Goal: Task Accomplishment & Management: Use online tool/utility

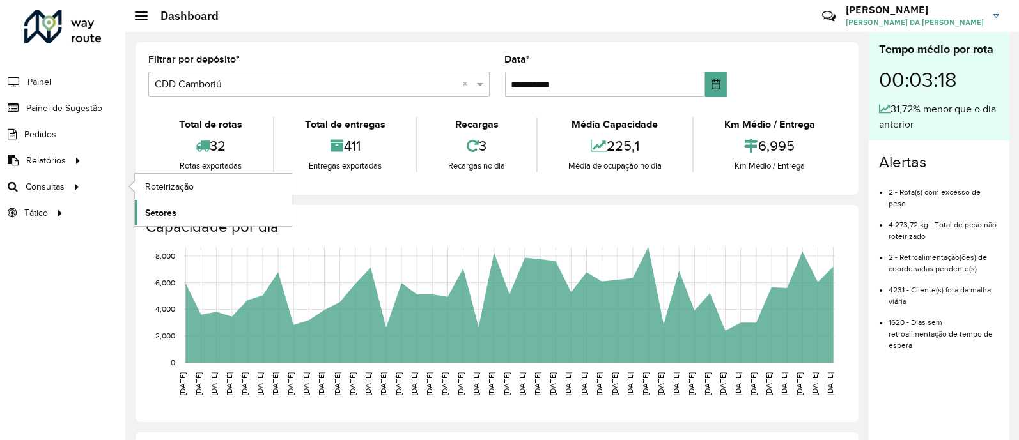
click at [162, 213] on span "Setores" at bounding box center [160, 212] width 31 height 13
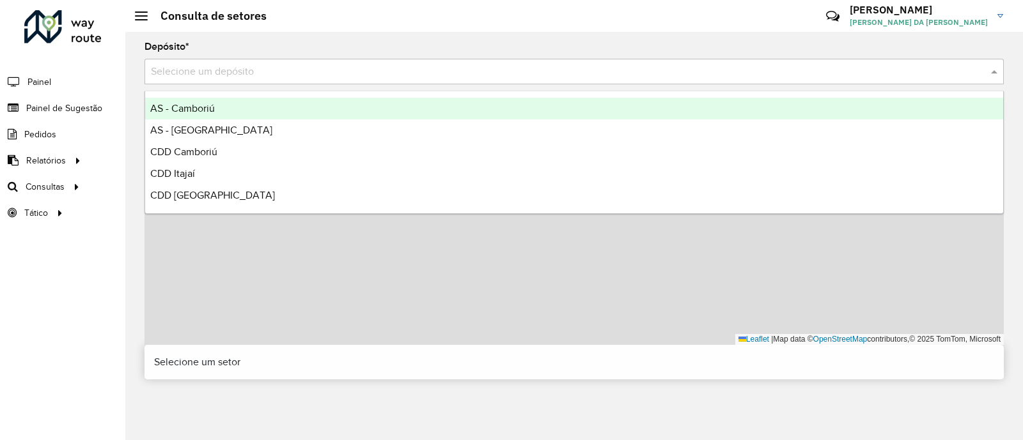
click at [213, 74] on input "text" at bounding box center [561, 72] width 821 height 15
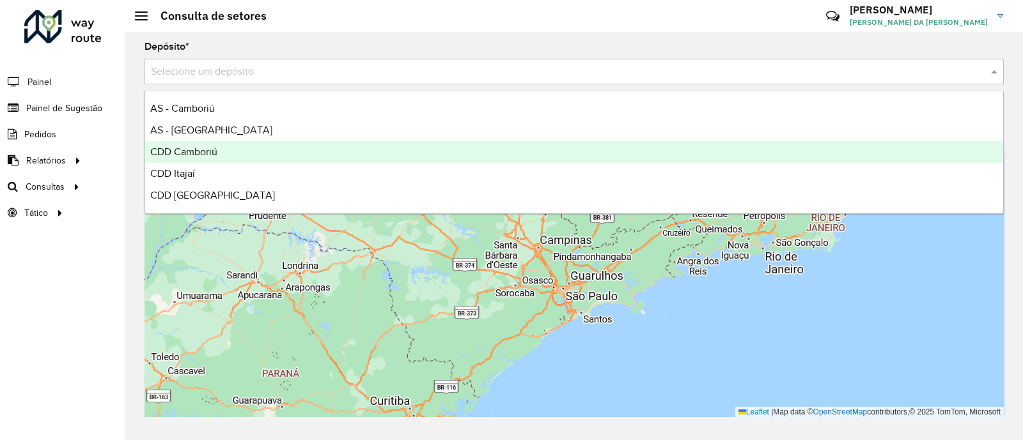
click at [224, 157] on div "CDD Camboriú" at bounding box center [574, 152] width 858 height 22
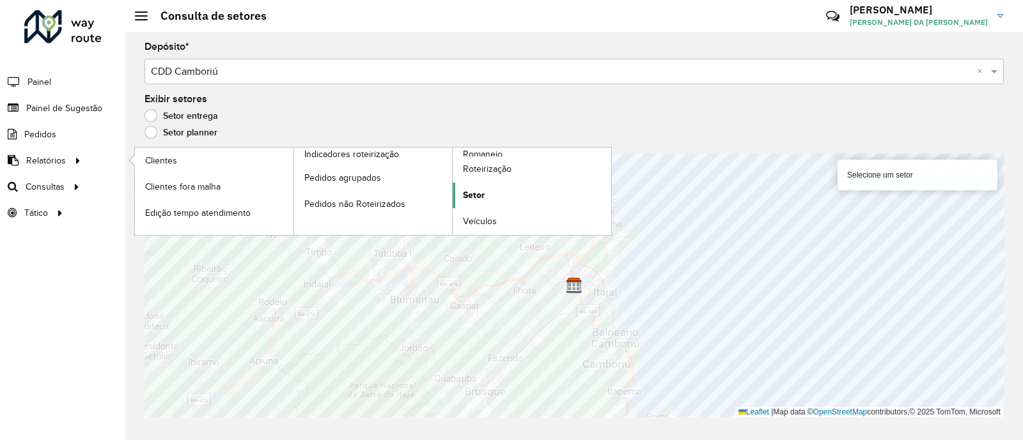
click at [481, 194] on span "Setor" at bounding box center [474, 195] width 22 height 13
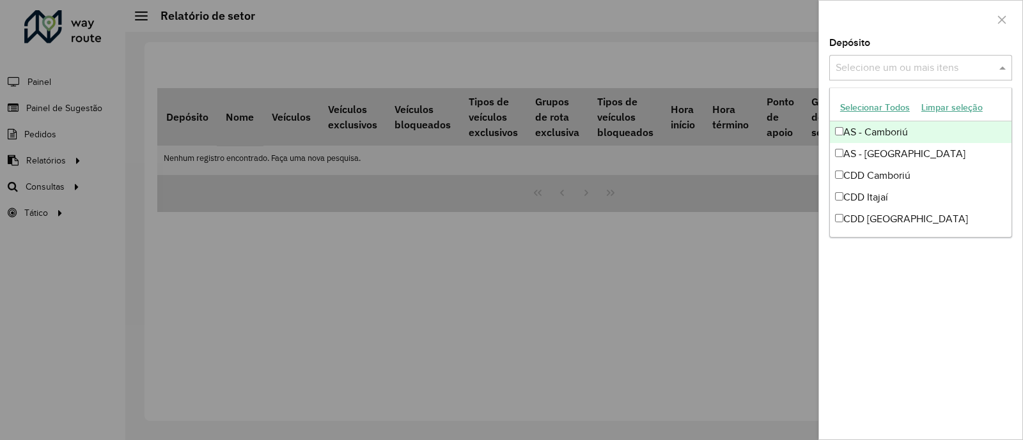
click at [879, 75] on div "Selecione um ou mais itens" at bounding box center [920, 68] width 183 height 26
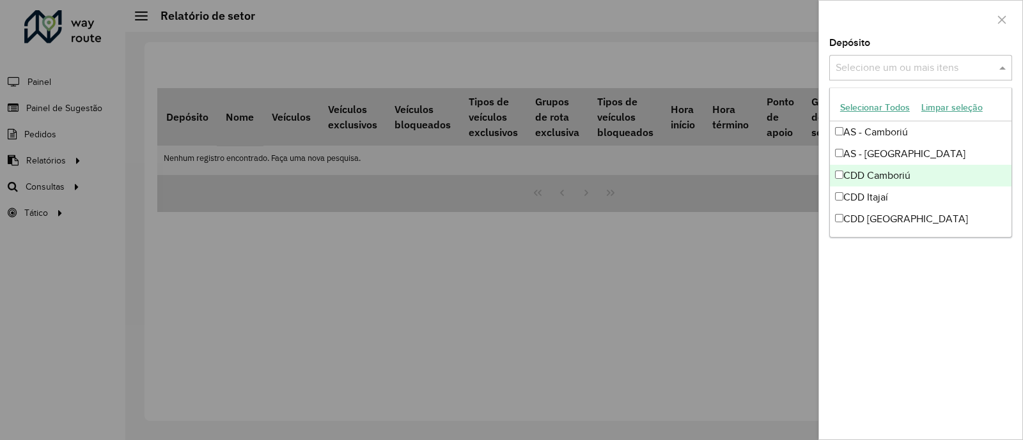
click at [903, 173] on div "CDD Camboriú" at bounding box center [921, 176] width 182 height 22
click at [797, 216] on div at bounding box center [511, 220] width 1023 height 440
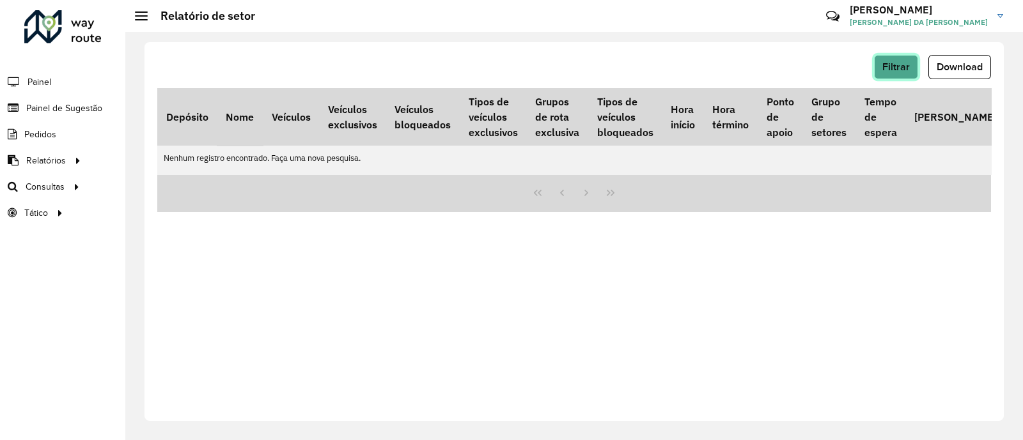
click at [899, 66] on span "Filtrar" at bounding box center [895, 66] width 27 height 11
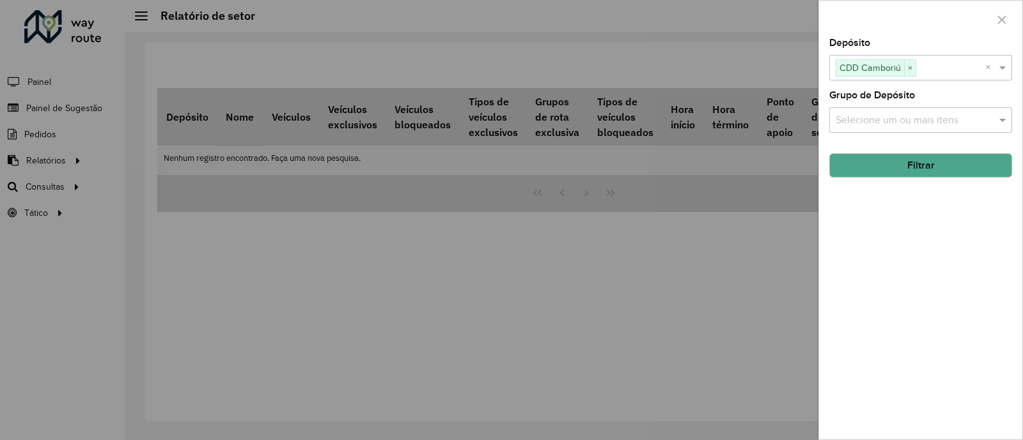
drag, startPoint x: 454, startPoint y: 371, endPoint x: 325, endPoint y: 272, distance: 163.2
click at [454, 371] on div at bounding box center [511, 220] width 1023 height 440
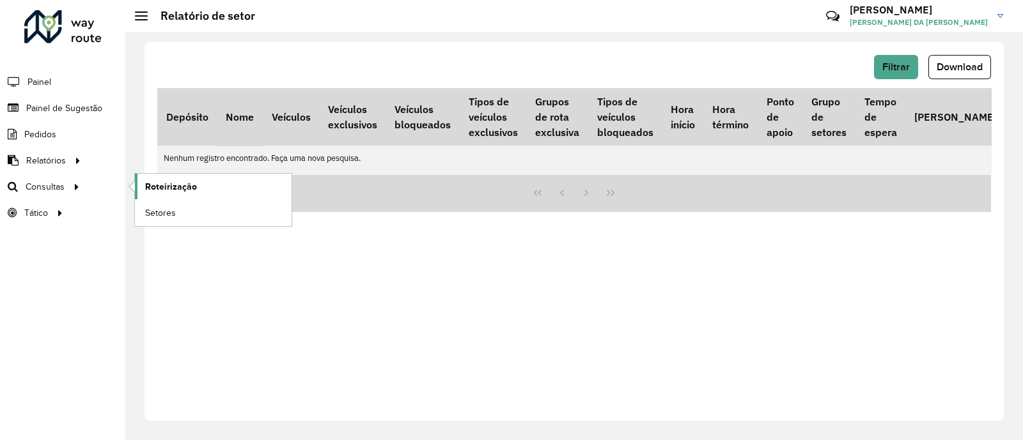
click at [157, 189] on span "Roteirização" at bounding box center [171, 186] width 52 height 13
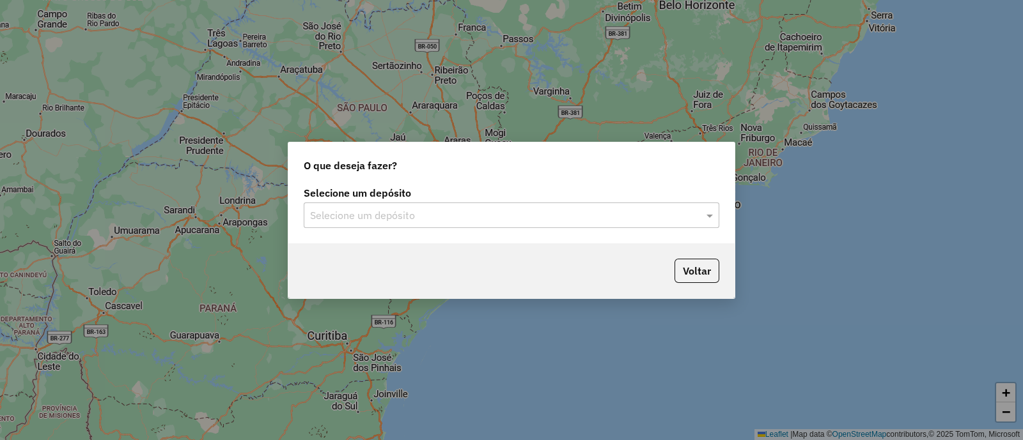
click at [416, 219] on input "text" at bounding box center [498, 215] width 377 height 15
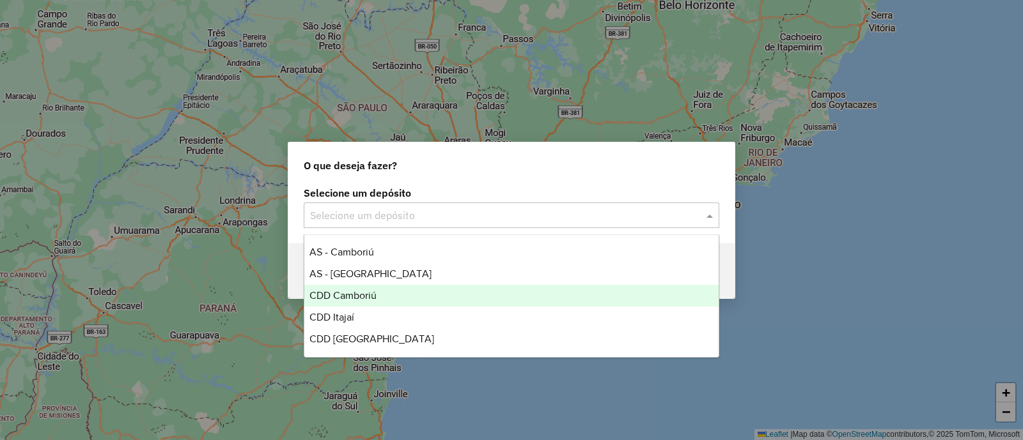
click at [398, 299] on div "CDD Camboriú" at bounding box center [511, 296] width 414 height 22
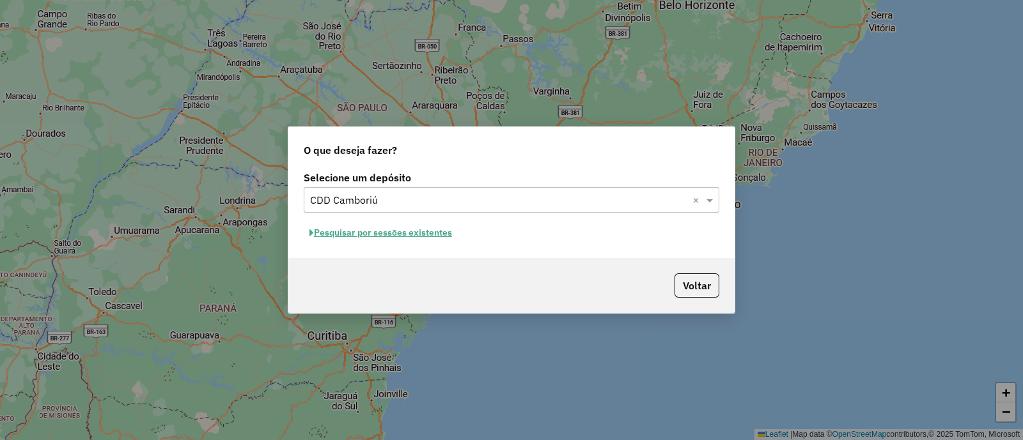
click at [409, 233] on button "Pesquisar por sessões existentes" at bounding box center [381, 233] width 154 height 20
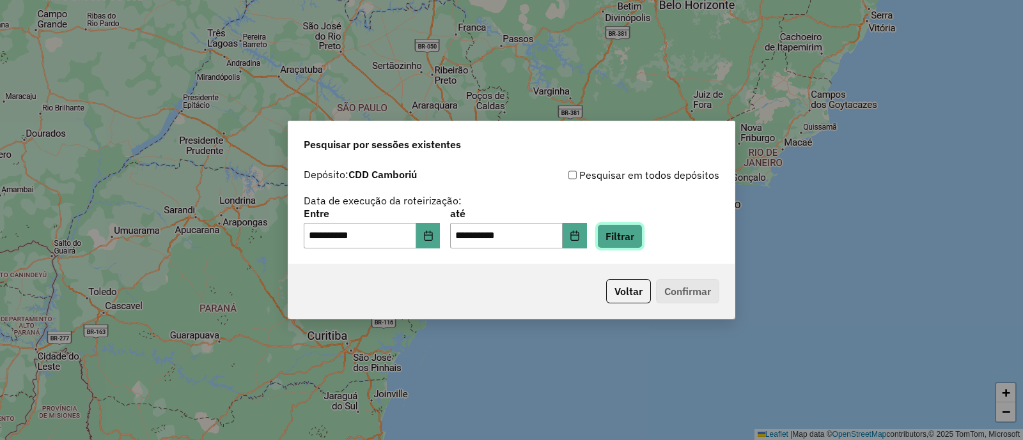
click at [637, 241] on button "Filtrar" at bounding box center [619, 236] width 45 height 24
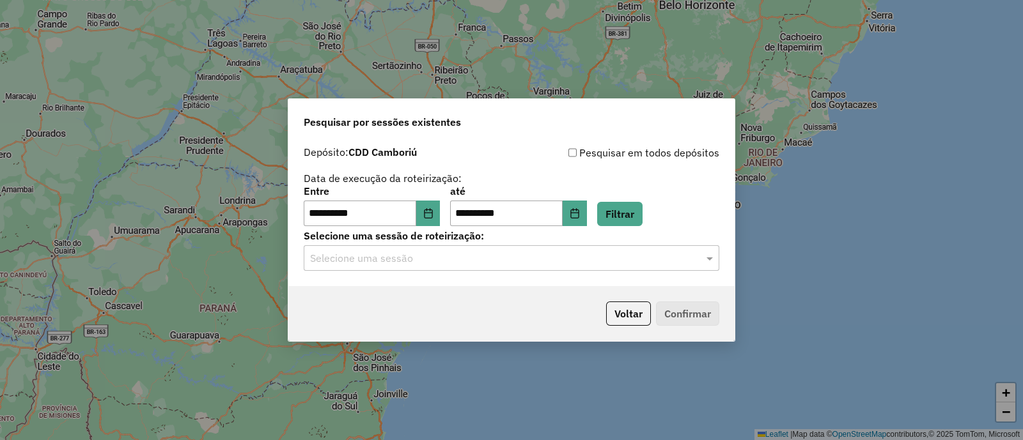
click at [525, 263] on input "text" at bounding box center [498, 258] width 377 height 15
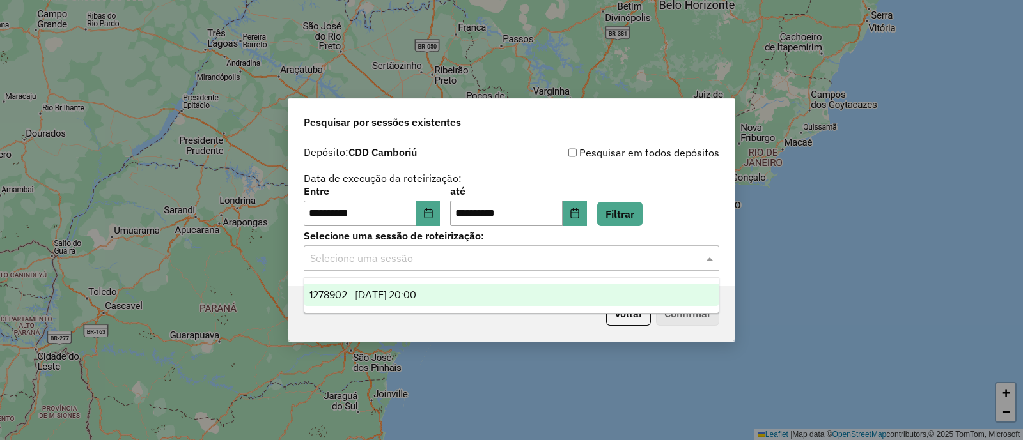
click at [417, 301] on div "1278902 - [DATE] 20:00" at bounding box center [511, 295] width 414 height 22
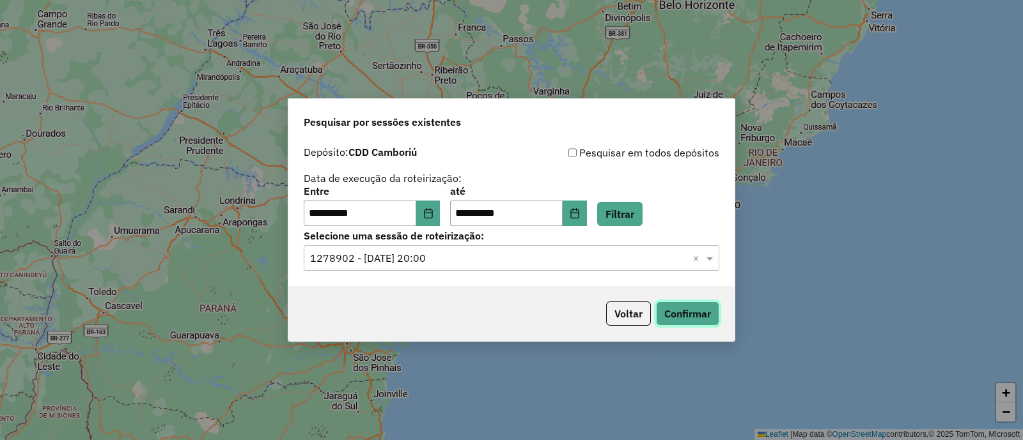
click at [668, 313] on button "Confirmar" at bounding box center [687, 314] width 63 height 24
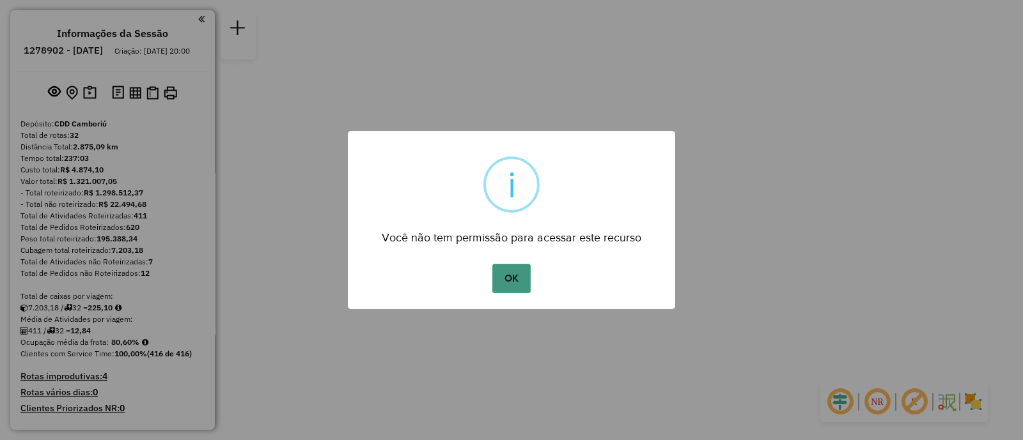
click at [519, 282] on button "OK" at bounding box center [511, 278] width 38 height 29
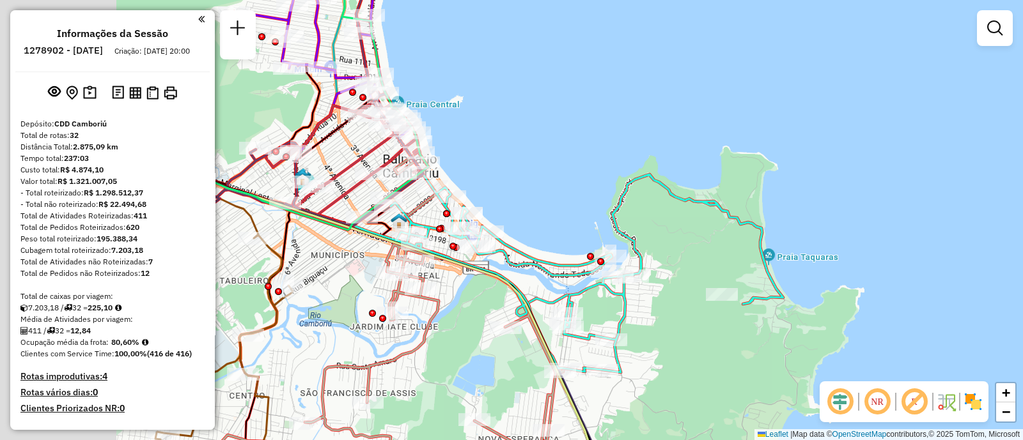
drag, startPoint x: 414, startPoint y: 248, endPoint x: 665, endPoint y: 237, distance: 251.5
click at [665, 237] on div "Janela de atendimento Grade de atendimento Capacidade Transportadoras Veículos …" at bounding box center [511, 220] width 1023 height 440
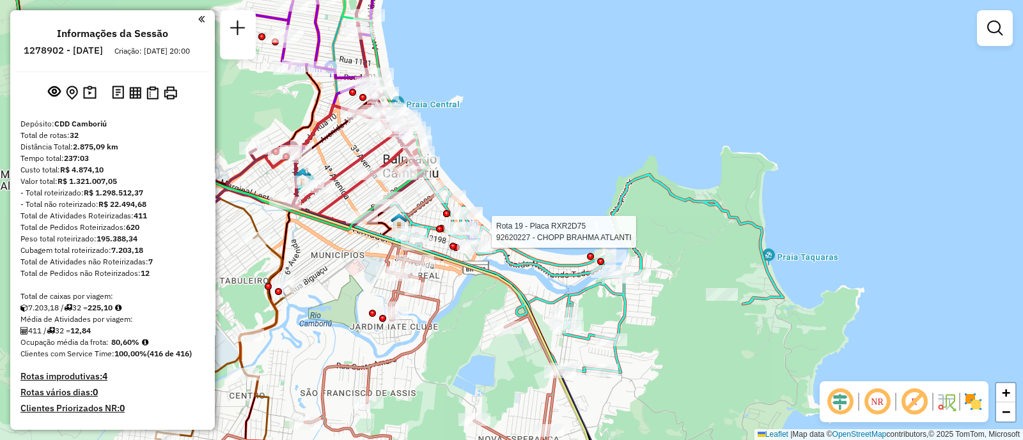
select select "**********"
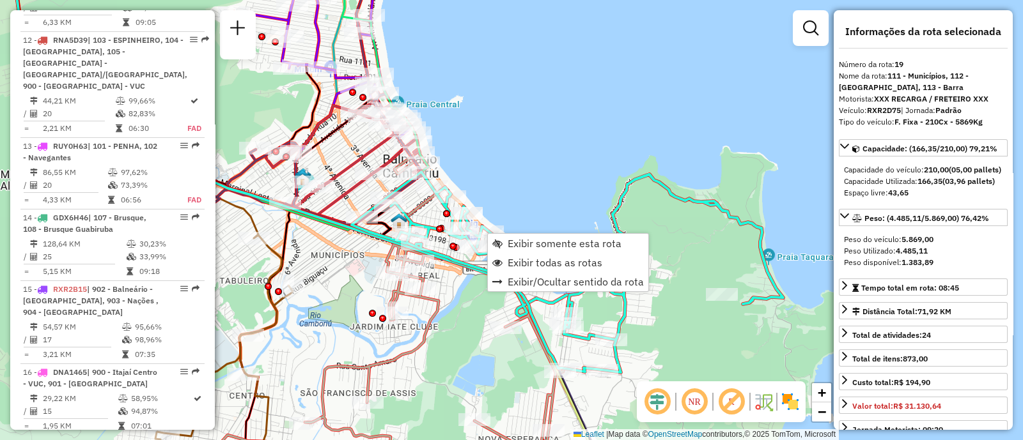
scroll to position [1924, 0]
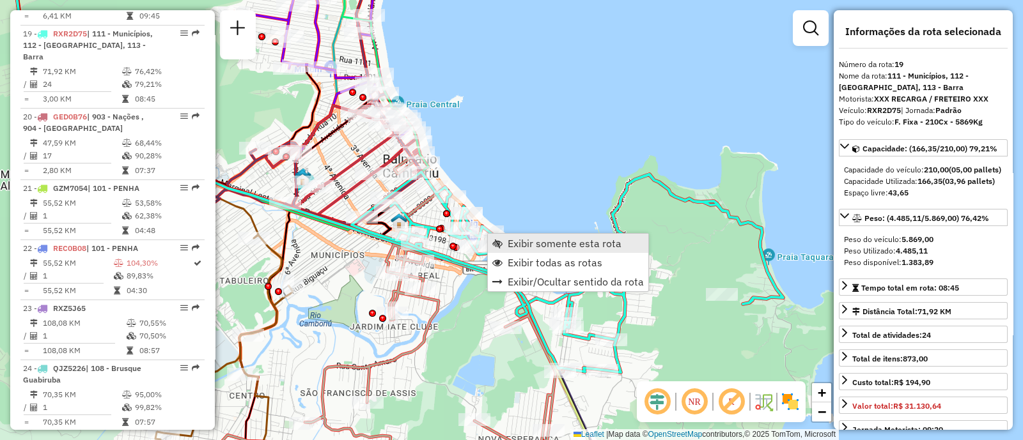
click at [541, 247] on span "Exibir somente esta rota" at bounding box center [565, 243] width 114 height 10
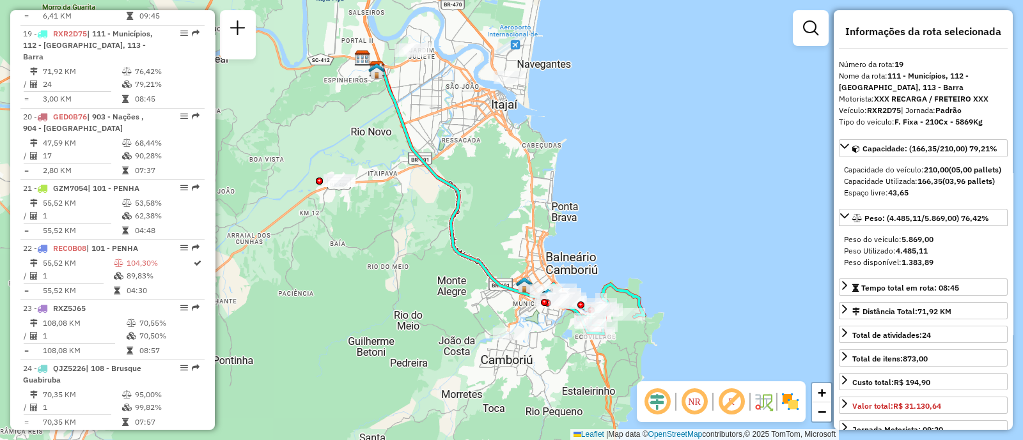
drag, startPoint x: 604, startPoint y: 267, endPoint x: 591, endPoint y: 240, distance: 29.2
click at [591, 240] on div "Janela de atendimento Grade de atendimento Capacidade Transportadoras Veículos …" at bounding box center [511, 220] width 1023 height 440
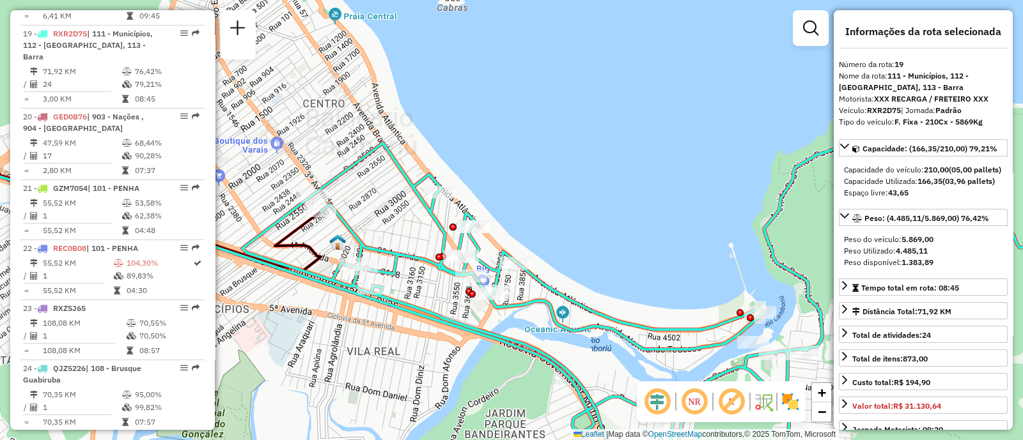
drag, startPoint x: 508, startPoint y: 213, endPoint x: 572, endPoint y: 171, distance: 76.2
click at [572, 171] on div "Janela de atendimento Grade de atendimento Capacidade Transportadoras Veículos …" at bounding box center [511, 220] width 1023 height 440
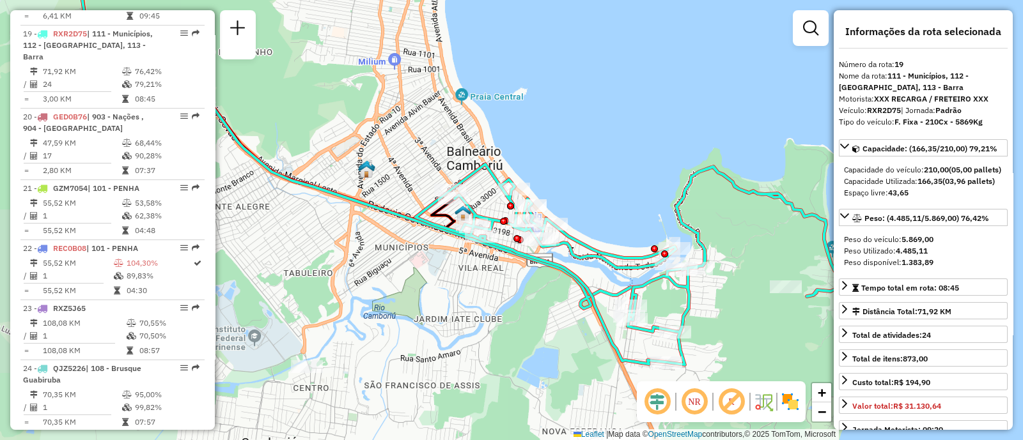
drag, startPoint x: 596, startPoint y: 166, endPoint x: 595, endPoint y: 182, distance: 16.7
click at [595, 182] on div "Janela de atendimento Grade de atendimento Capacidade Transportadoras Veículos …" at bounding box center [511, 220] width 1023 height 440
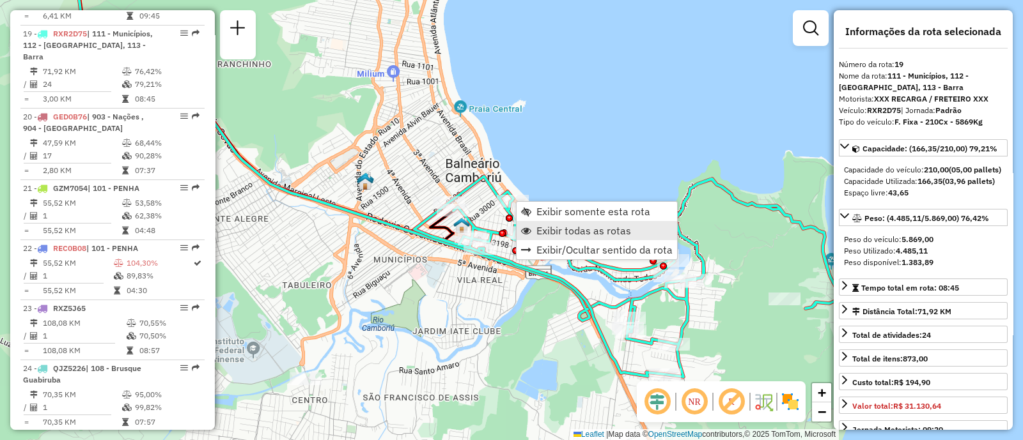
click at [553, 227] on span "Exibir todas as rotas" at bounding box center [583, 231] width 95 height 10
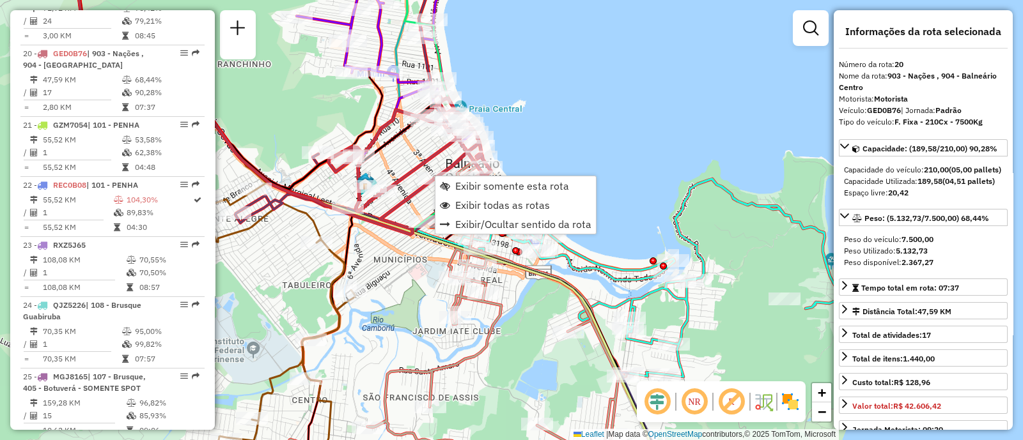
scroll to position [2007, 0]
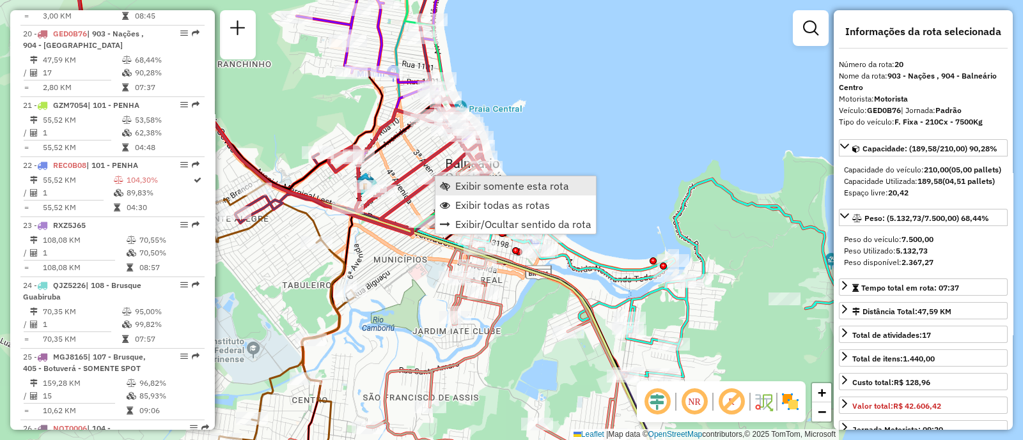
click at [460, 187] on span "Exibir somente esta rota" at bounding box center [512, 186] width 114 height 10
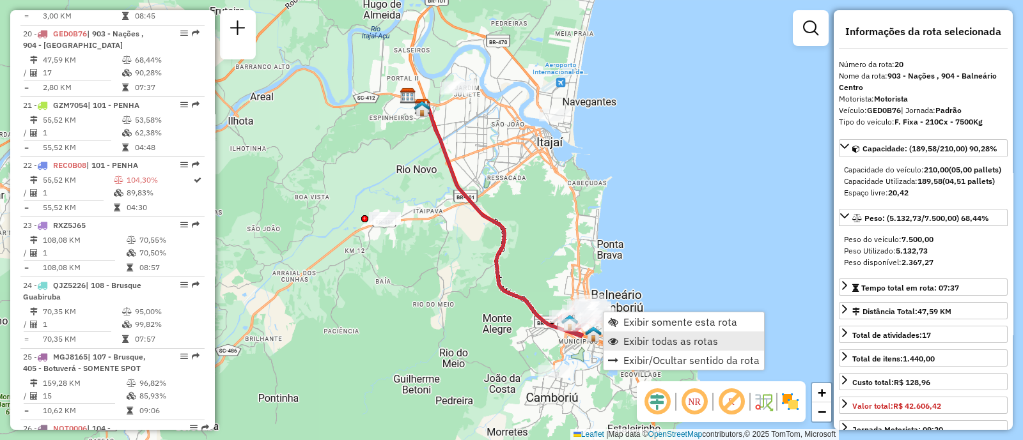
click at [655, 339] on span "Exibir todas as rotas" at bounding box center [670, 341] width 95 height 10
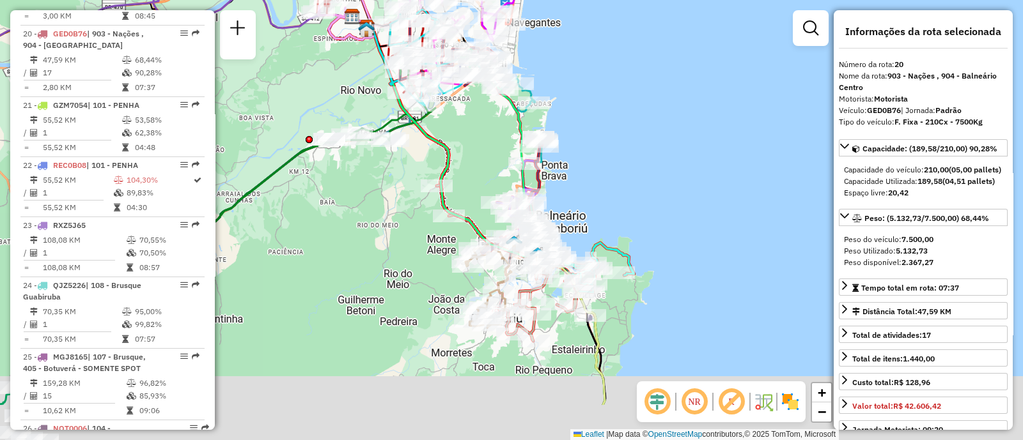
drag, startPoint x: 666, startPoint y: 286, endPoint x: 580, endPoint y: 173, distance: 141.5
click at [580, 173] on div "Janela de atendimento Grade de atendimento Capacidade Transportadoras Veículos …" at bounding box center [511, 220] width 1023 height 440
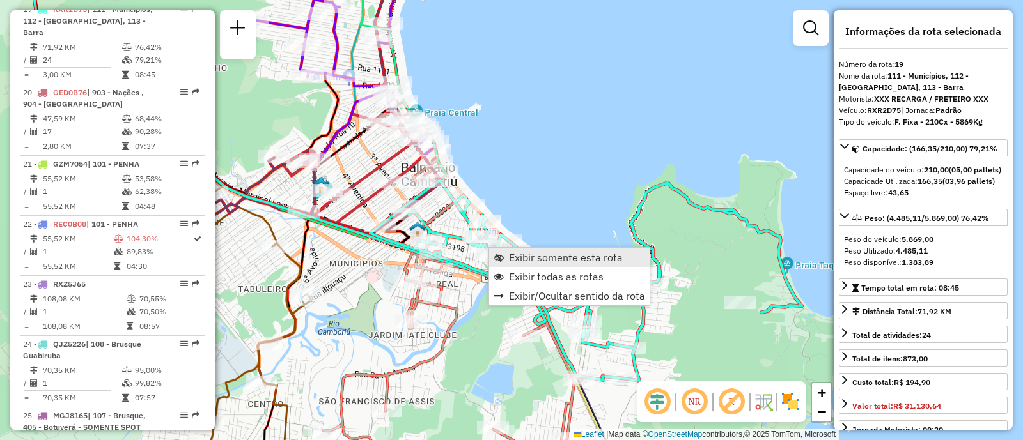
scroll to position [1924, 0]
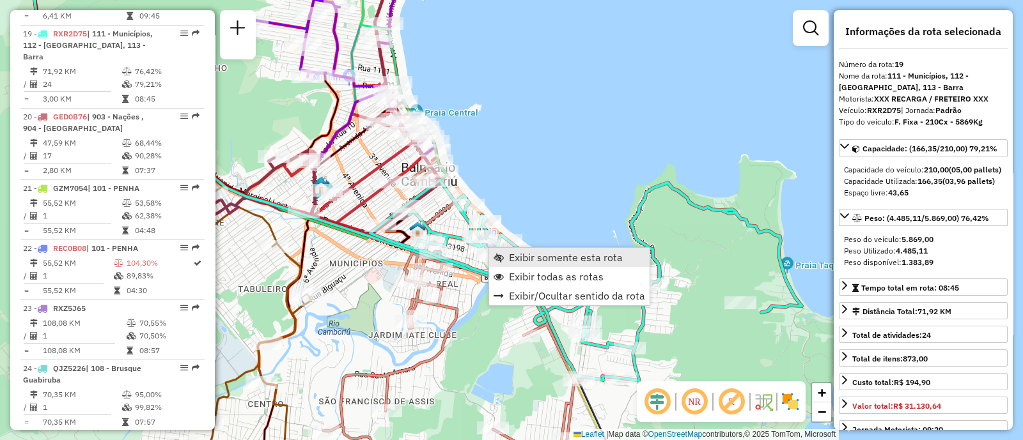
click at [516, 263] on span "Exibir somente esta rota" at bounding box center [566, 258] width 114 height 10
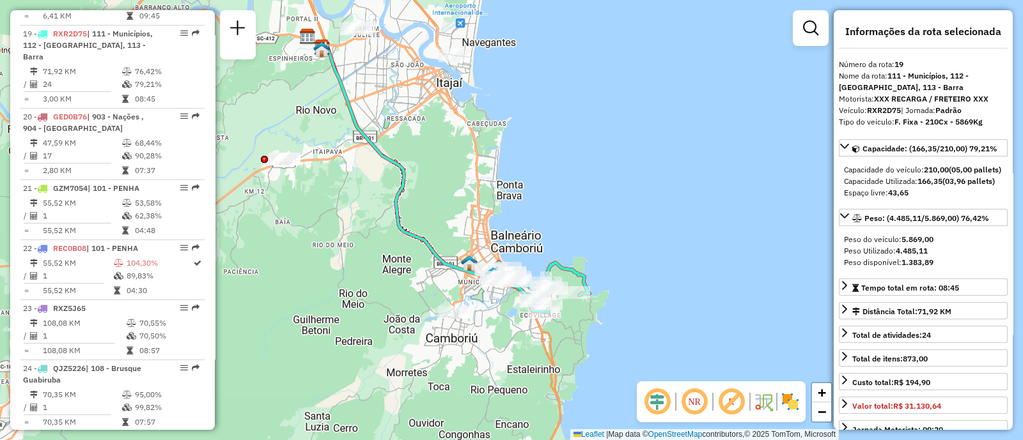
drag, startPoint x: 573, startPoint y: 252, endPoint x: 472, endPoint y: 216, distance: 106.6
click at [477, 201] on div "Janela de atendimento Grade de atendimento Capacidade Transportadoras Veículos …" at bounding box center [511, 220] width 1023 height 440
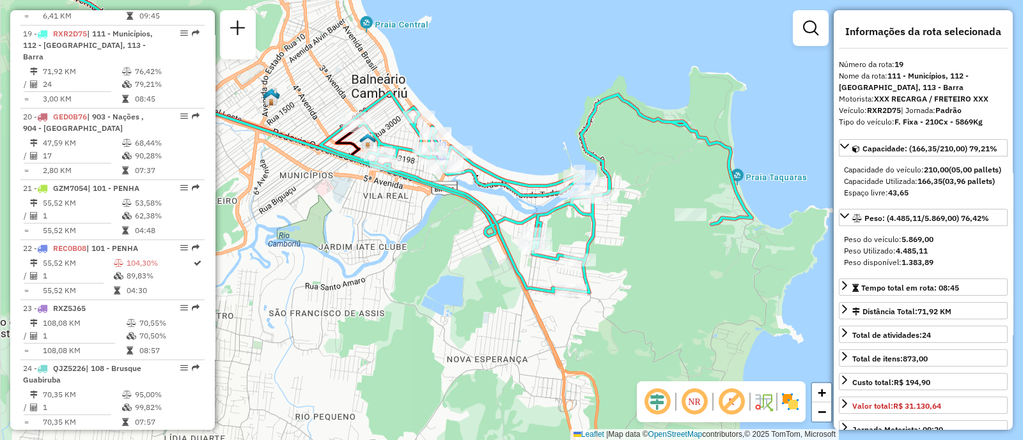
drag, startPoint x: 444, startPoint y: 250, endPoint x: 452, endPoint y: 245, distance: 9.2
click at [452, 245] on div "Janela de atendimento Grade de atendimento Capacidade Transportadoras Veículos …" at bounding box center [511, 220] width 1023 height 440
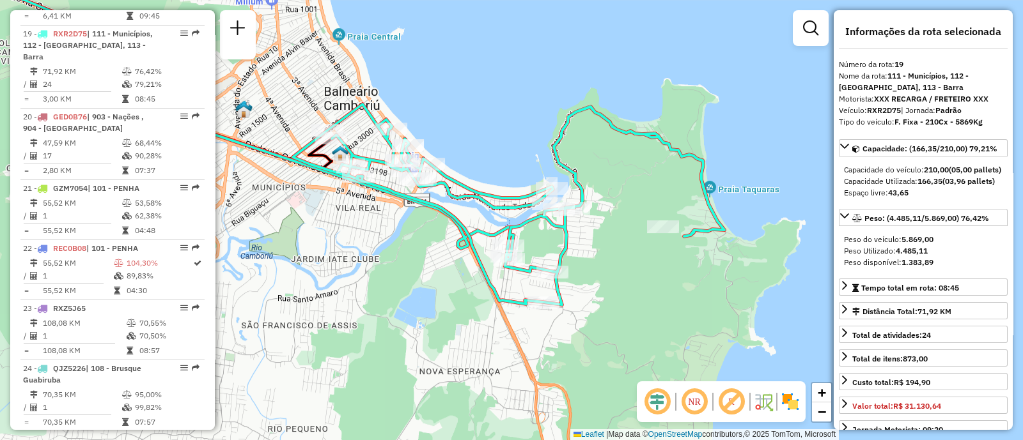
drag, startPoint x: 664, startPoint y: 284, endPoint x: 636, endPoint y: 296, distance: 30.1
click at [636, 296] on div "Janela de atendimento Grade de atendimento Capacidade Transportadoras Veículos …" at bounding box center [511, 220] width 1023 height 440
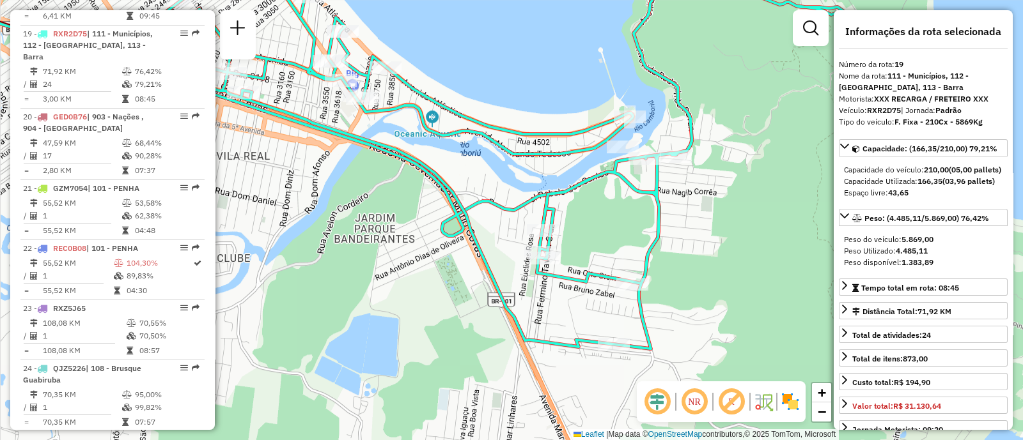
drag, startPoint x: 450, startPoint y: 279, endPoint x: 502, endPoint y: 263, distance: 54.6
click at [502, 263] on div "Janela de atendimento Grade de atendimento Capacidade Transportadoras Veículos …" at bounding box center [511, 220] width 1023 height 440
